Goal: Go to known website: Access a specific website the user already knows

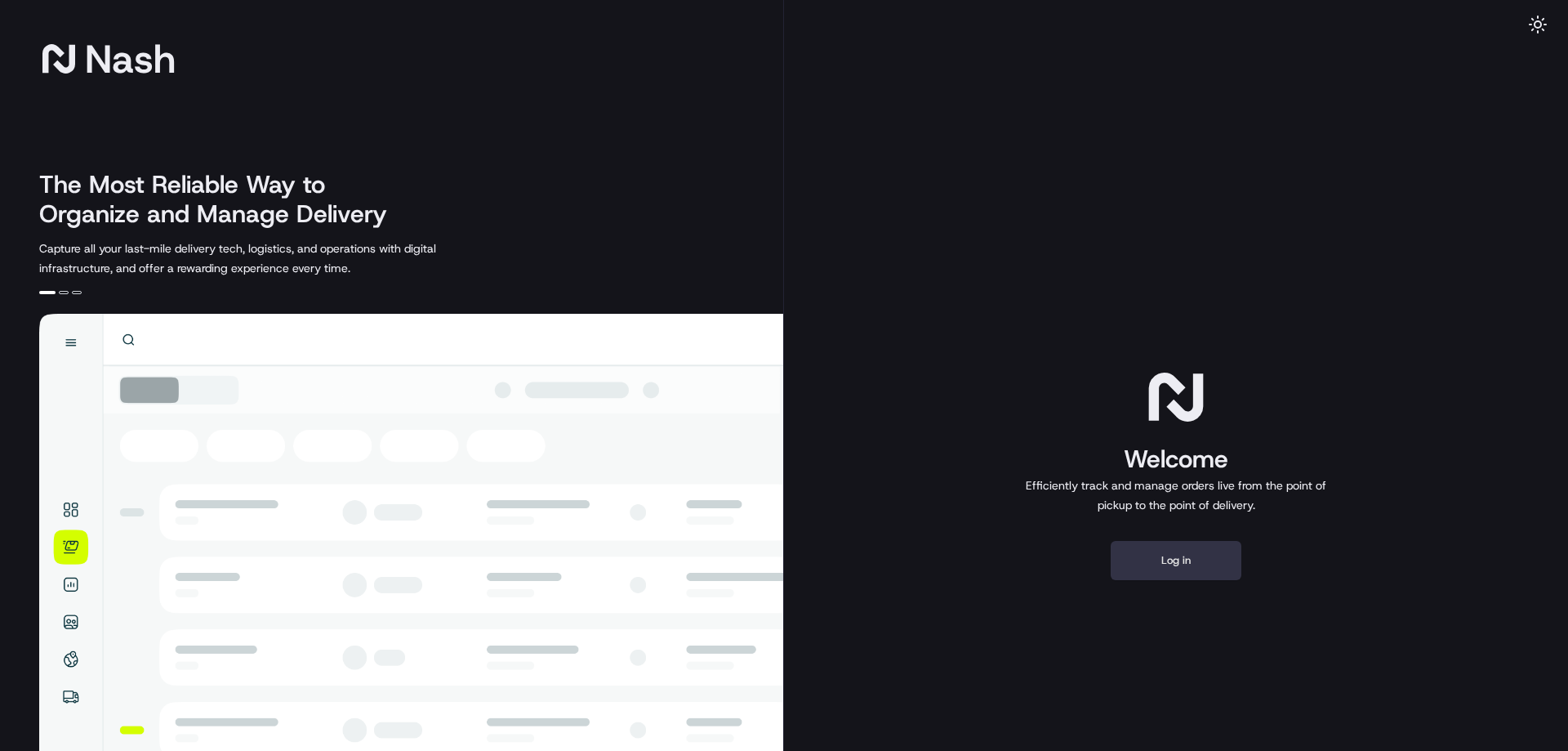
click at [1185, 546] on button "Log in" at bounding box center [1176, 560] width 131 height 39
